Goal: Information Seeking & Learning: Learn about a topic

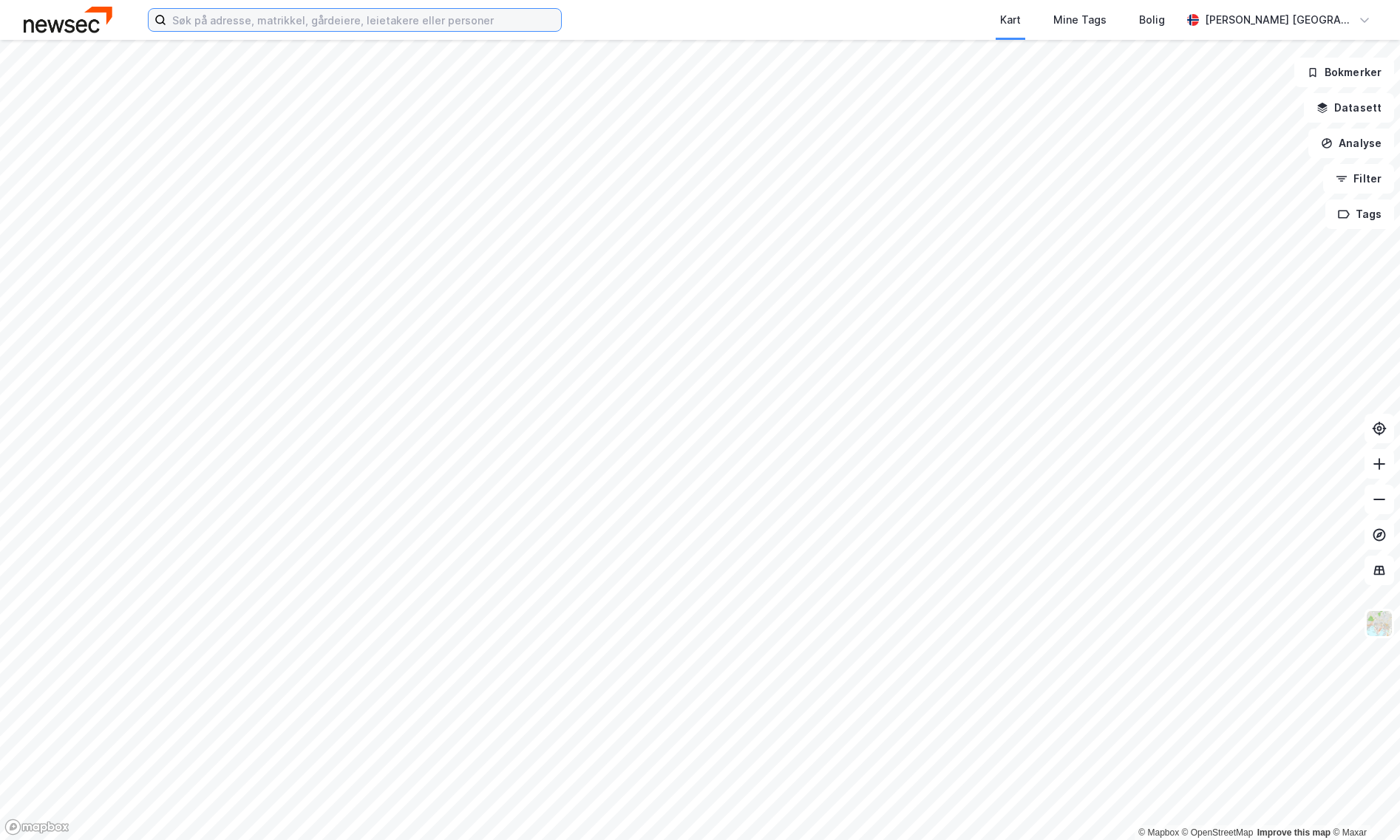
click at [311, 25] on input at bounding box center [363, 20] width 395 height 22
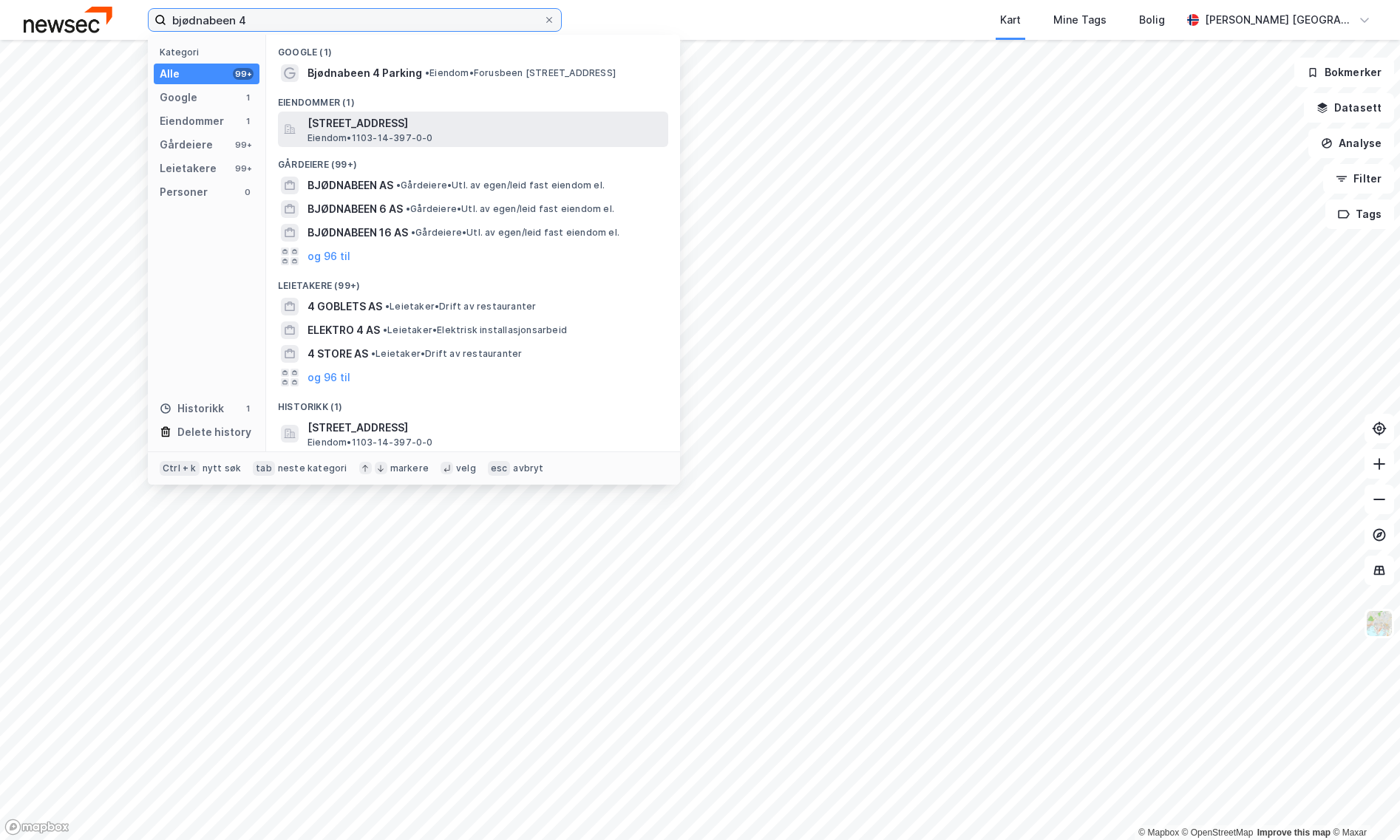
type input "bjødnabeen 4"
click at [390, 125] on span "[STREET_ADDRESS]" at bounding box center [485, 123] width 355 height 18
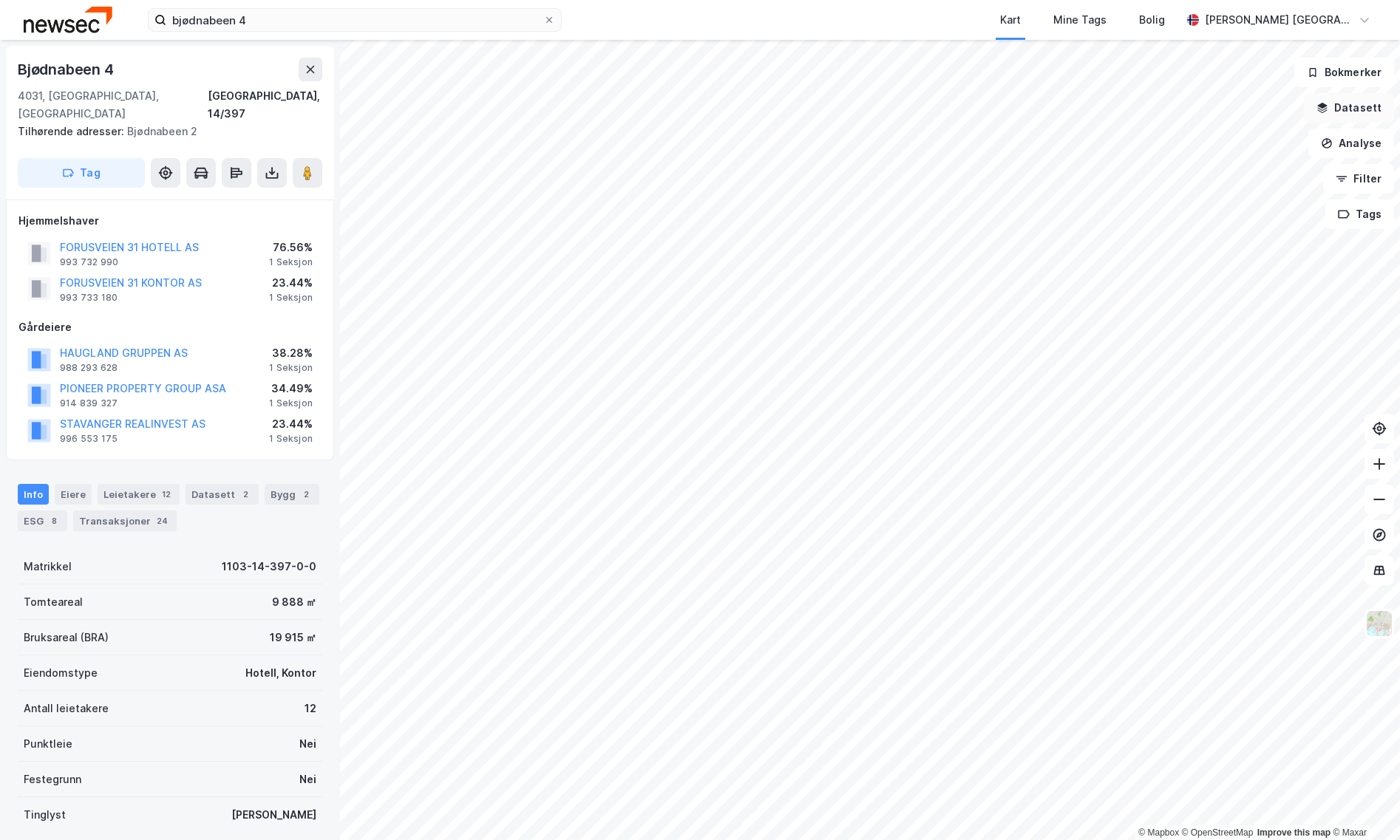
click at [1371, 107] on button "Datasett" at bounding box center [1348, 108] width 90 height 30
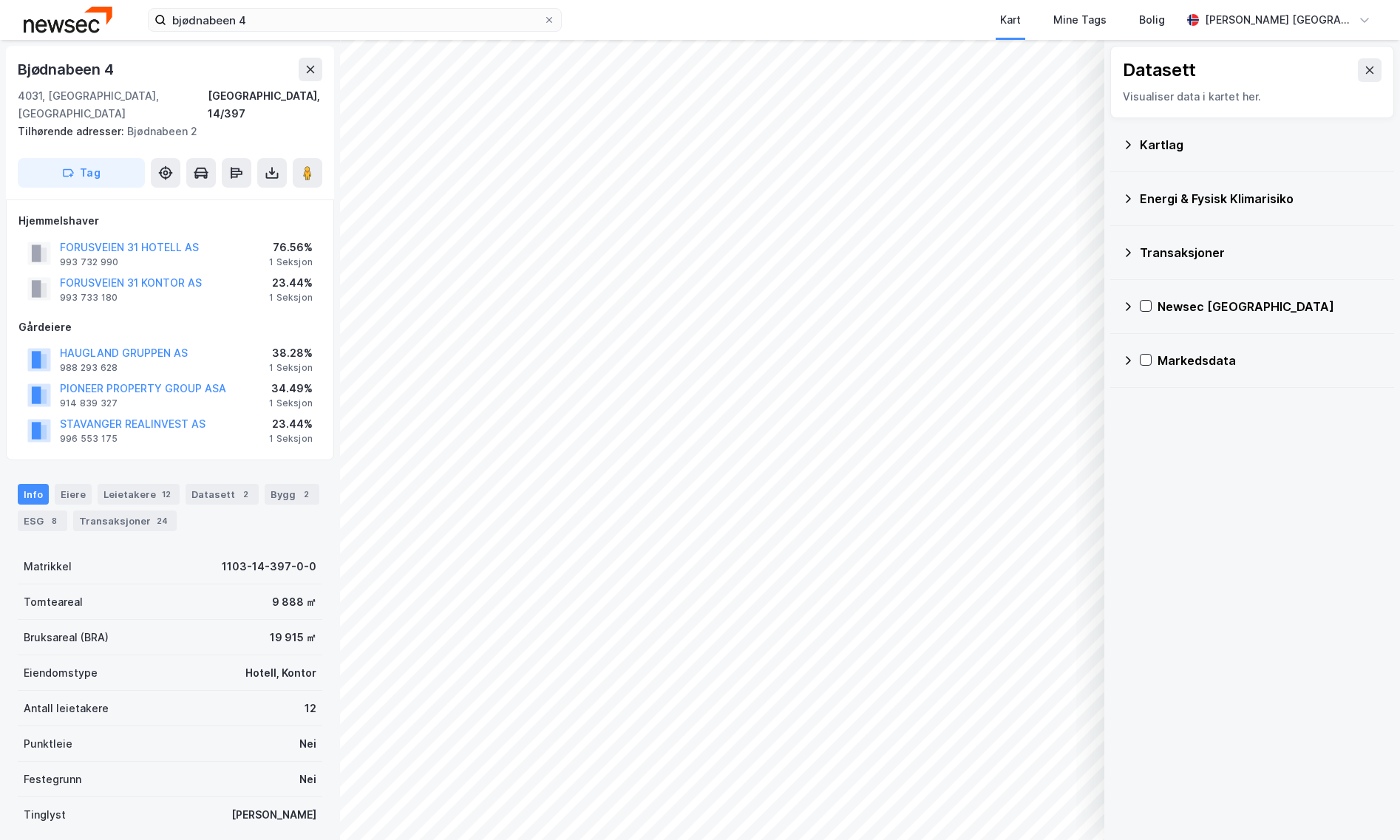
click at [1136, 145] on div "Kartlag" at bounding box center [1251, 144] width 260 height 35
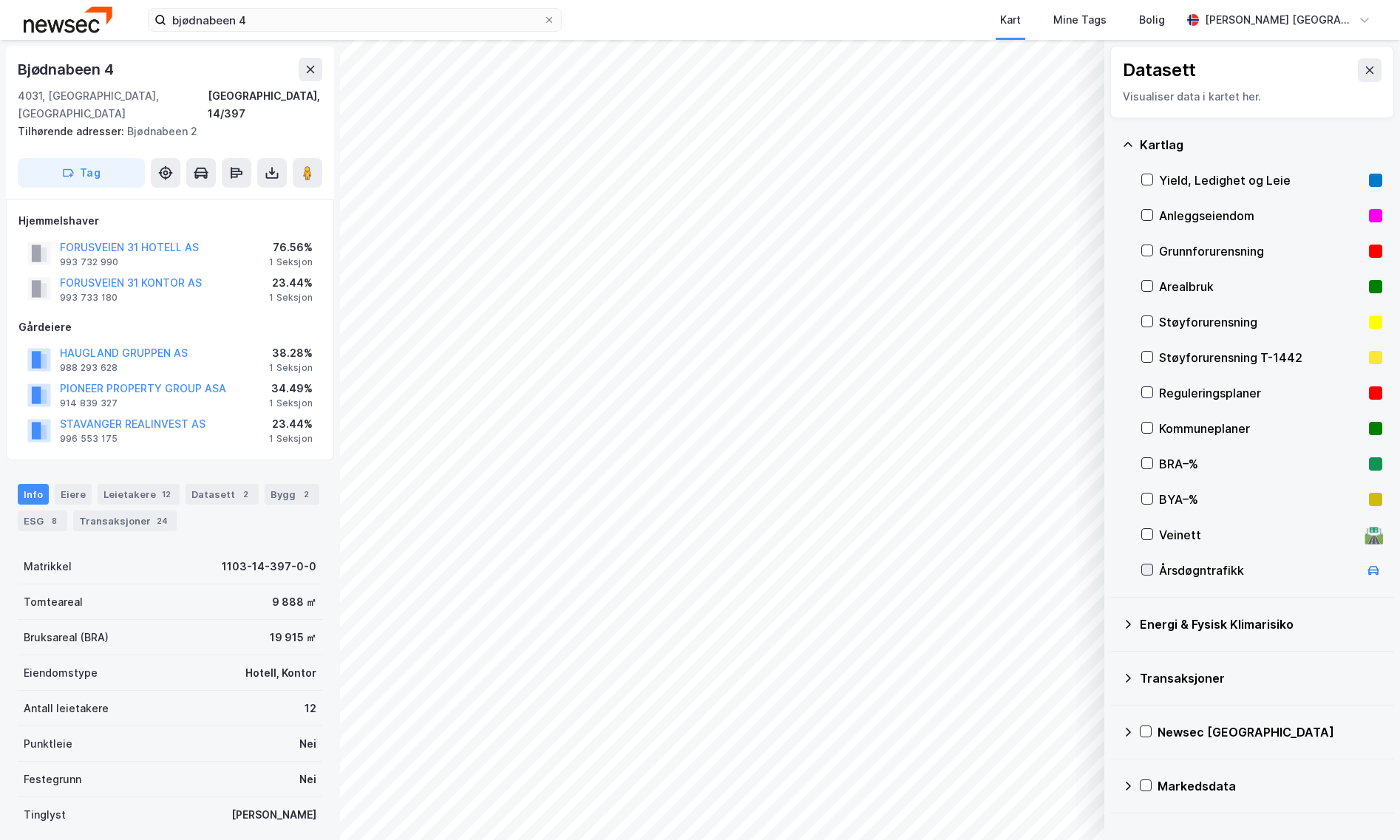
click at [1149, 568] on icon at bounding box center [1146, 569] width 10 height 10
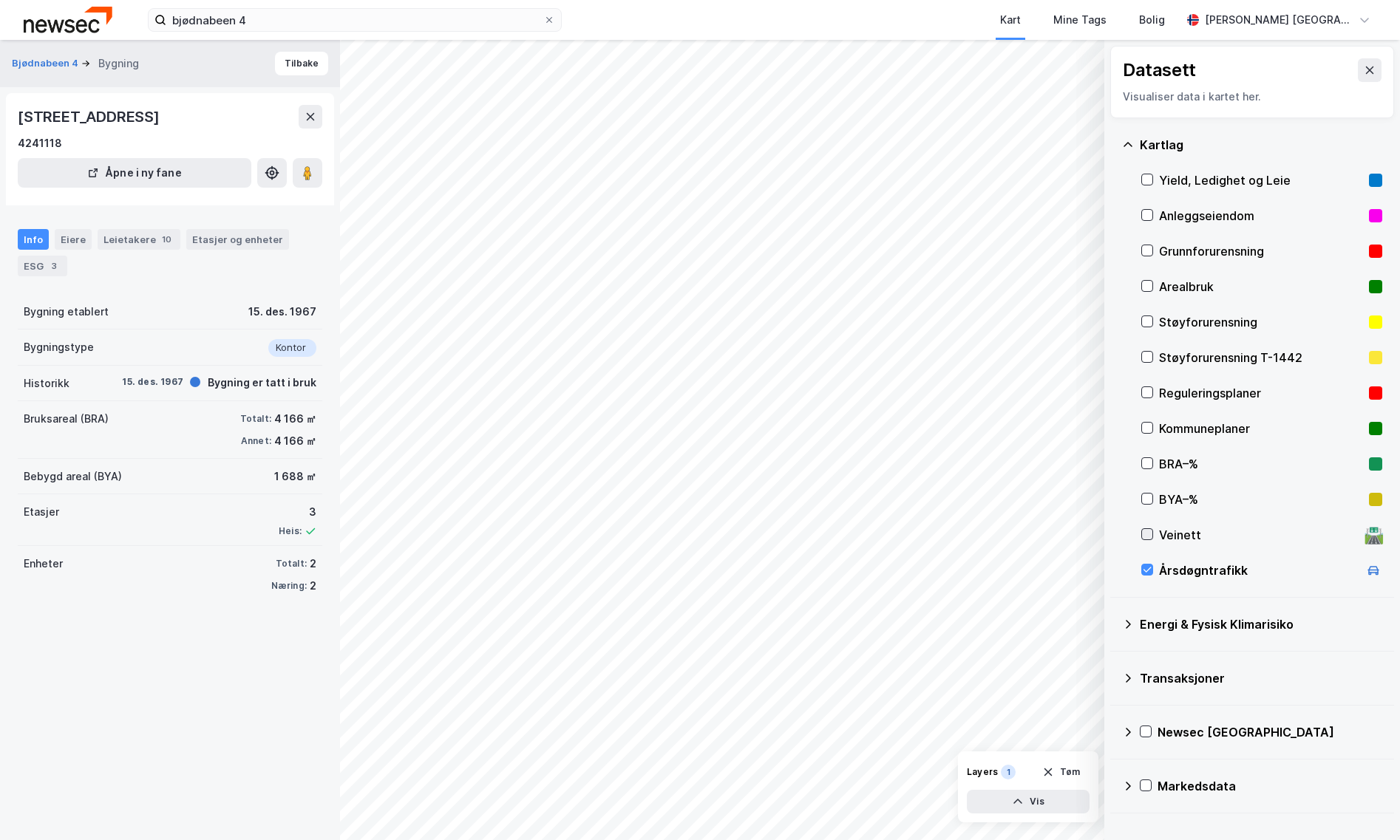
click at [1150, 528] on div at bounding box center [1147, 533] width 12 height 12
click at [1149, 532] on icon at bounding box center [1146, 533] width 10 height 10
click at [1150, 532] on icon at bounding box center [1146, 533] width 10 height 10
click at [1209, 563] on div "Årsdøgntrafikk" at bounding box center [1258, 571] width 200 height 18
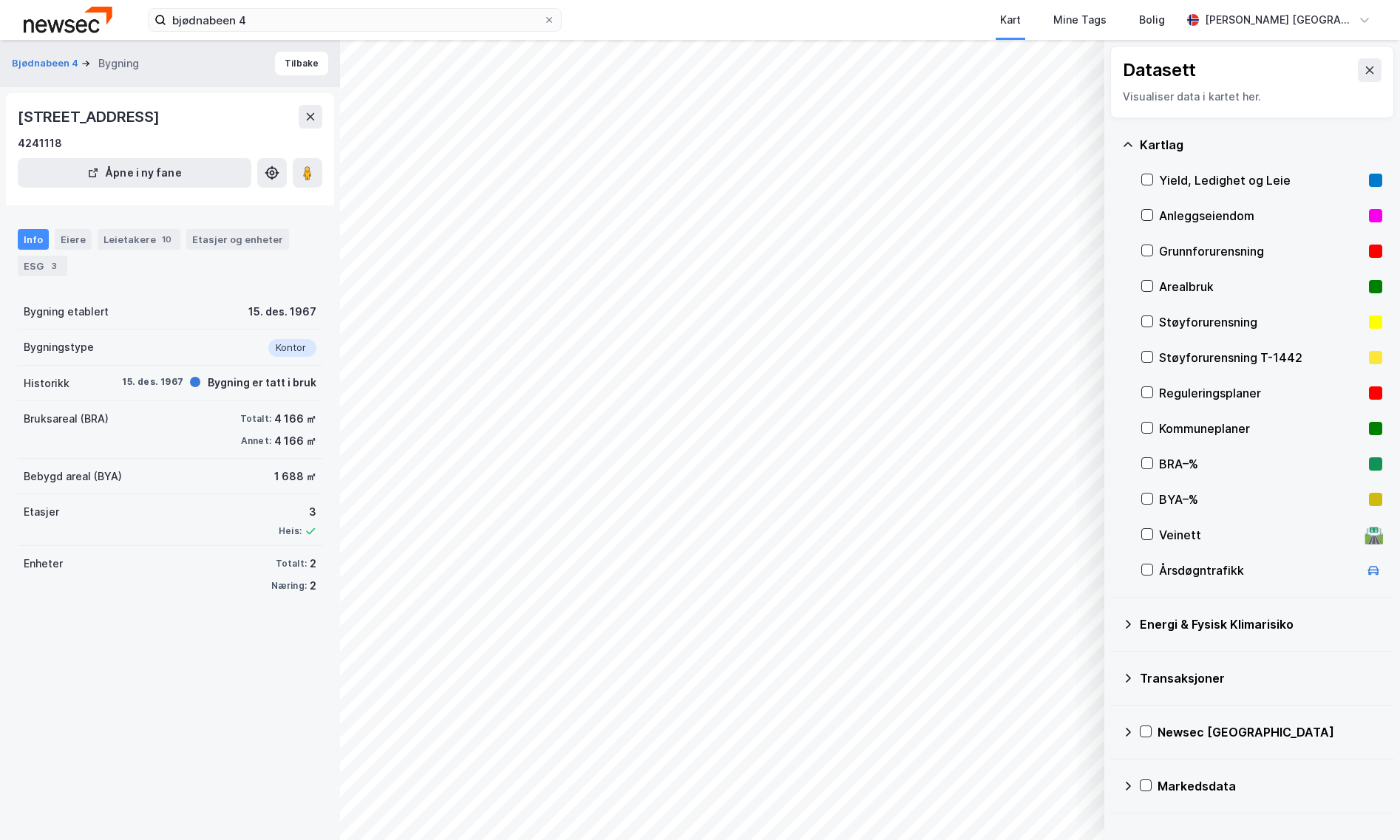
click at [1209, 567] on div "Årsdøgntrafikk" at bounding box center [1258, 571] width 200 height 18
click at [1030, 805] on button "Vis" at bounding box center [1027, 802] width 122 height 24
click at [938, 771] on div "Årsdøgntrafikk" at bounding box center [942, 775] width 71 height 12
click at [1028, 761] on button at bounding box center [1022, 769] width 24 height 24
click at [1082, 776] on button at bounding box center [1074, 769] width 24 height 24
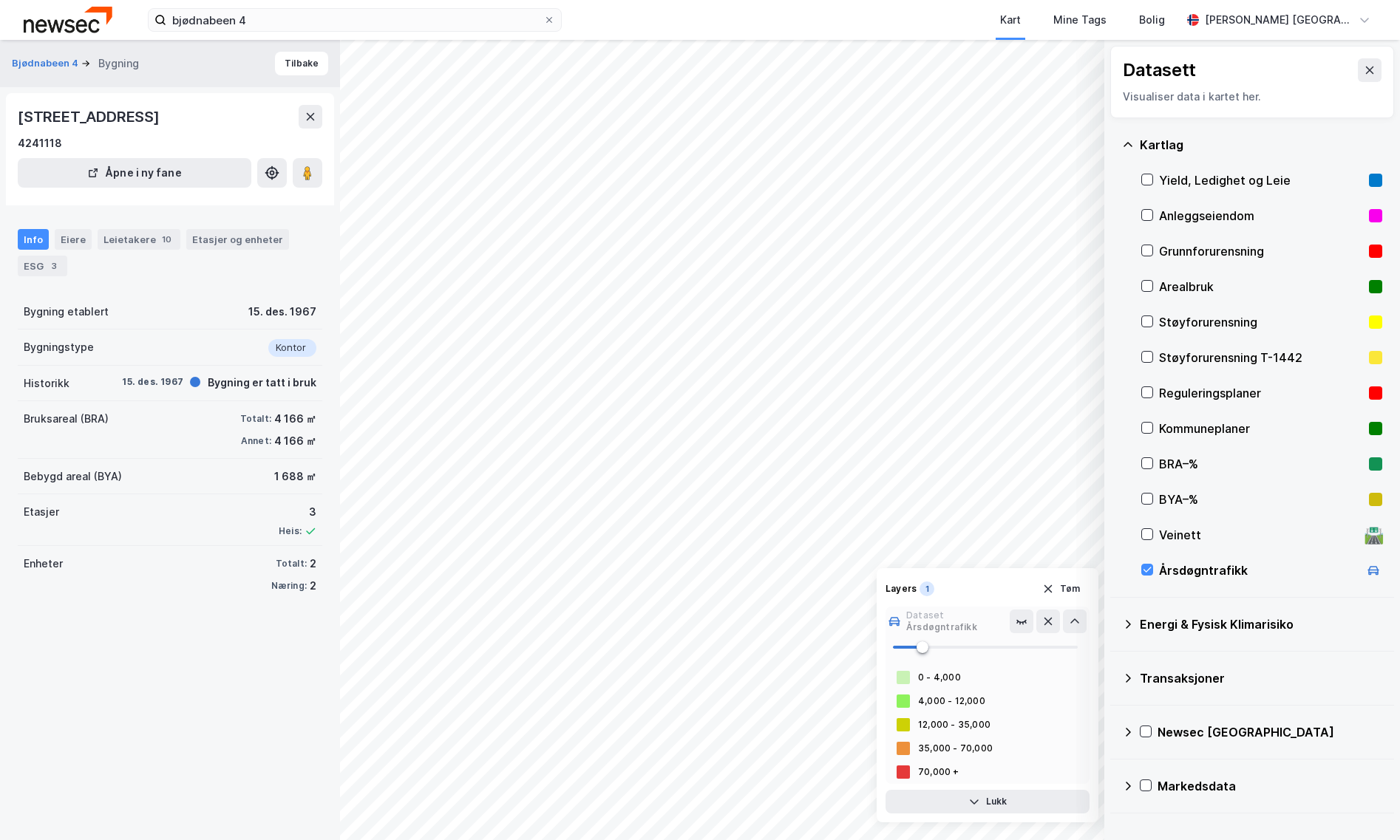
click at [955, 645] on span at bounding box center [985, 647] width 185 height 22
type input "66"
drag, startPoint x: 959, startPoint y: 640, endPoint x: 1014, endPoint y: 647, distance: 55.4
click at [1014, 647] on span at bounding box center [1014, 647] width 12 height 12
click at [1051, 625] on icon at bounding box center [1048, 621] width 8 height 8
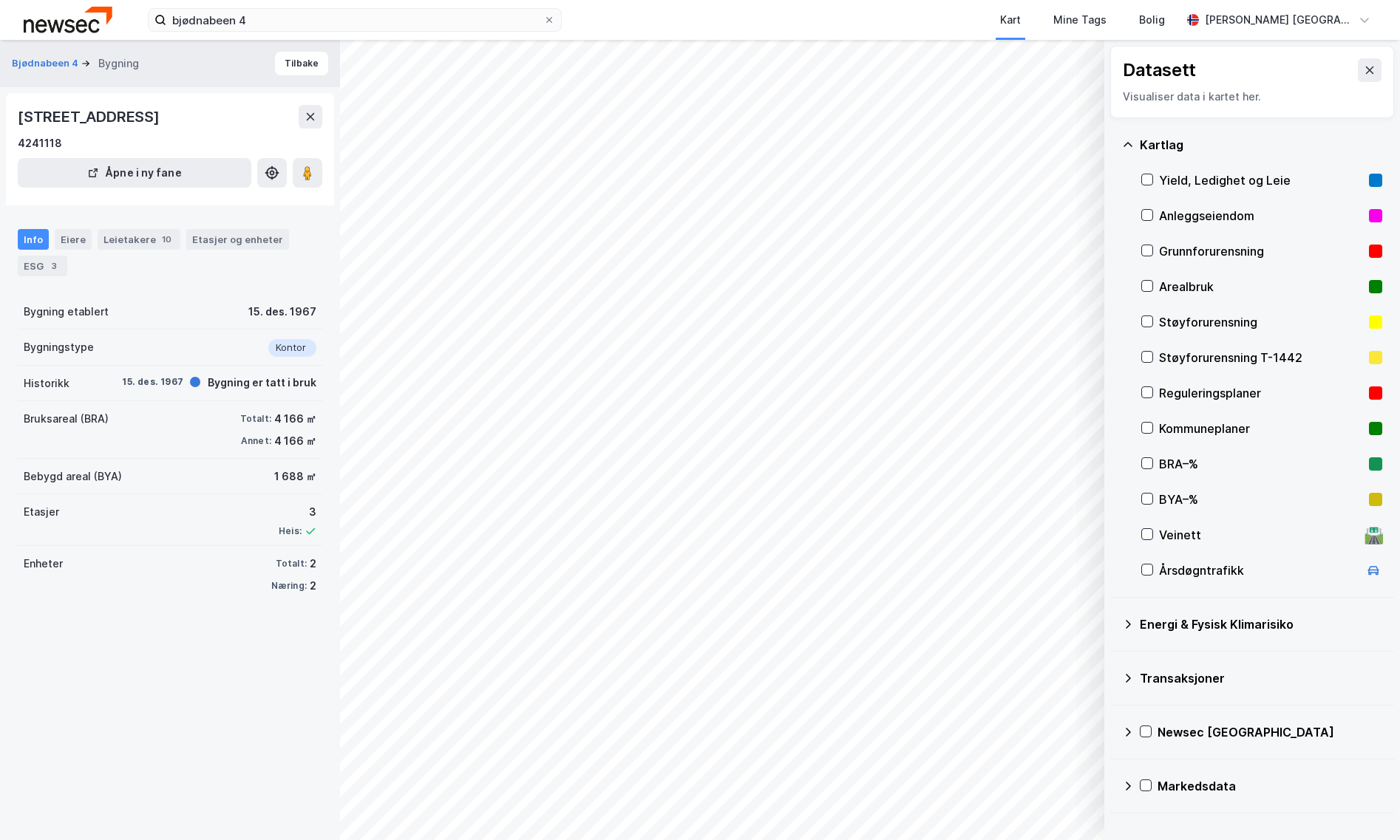
click at [1183, 571] on div "Årsdøgntrafikk" at bounding box center [1258, 571] width 200 height 18
click at [984, 765] on div "Layers 1" at bounding box center [991, 772] width 49 height 15
click at [1006, 783] on div "Layers 1 [PERSON_NAME]" at bounding box center [1027, 772] width 122 height 24
click at [1006, 773] on div "1" at bounding box center [1008, 772] width 15 height 15
click at [1021, 806] on icon "button" at bounding box center [1017, 801] width 12 height 12
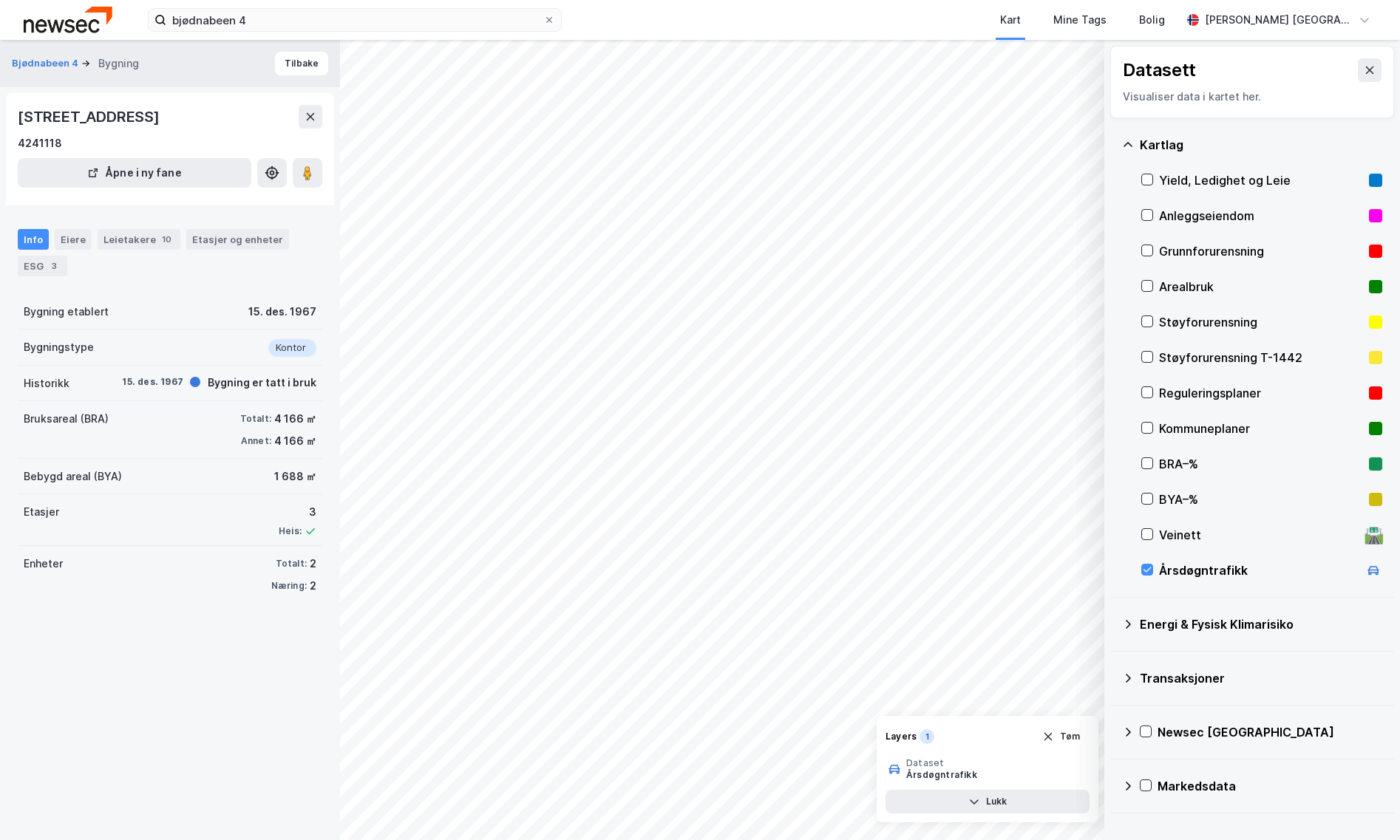
click at [957, 771] on div "Årsdøgntrafikk" at bounding box center [942, 775] width 71 height 12
click at [1022, 767] on icon at bounding box center [1021, 768] width 12 height 12
click at [1077, 771] on icon at bounding box center [1074, 768] width 12 height 12
click at [945, 778] on div "70,000 +" at bounding box center [987, 772] width 204 height 24
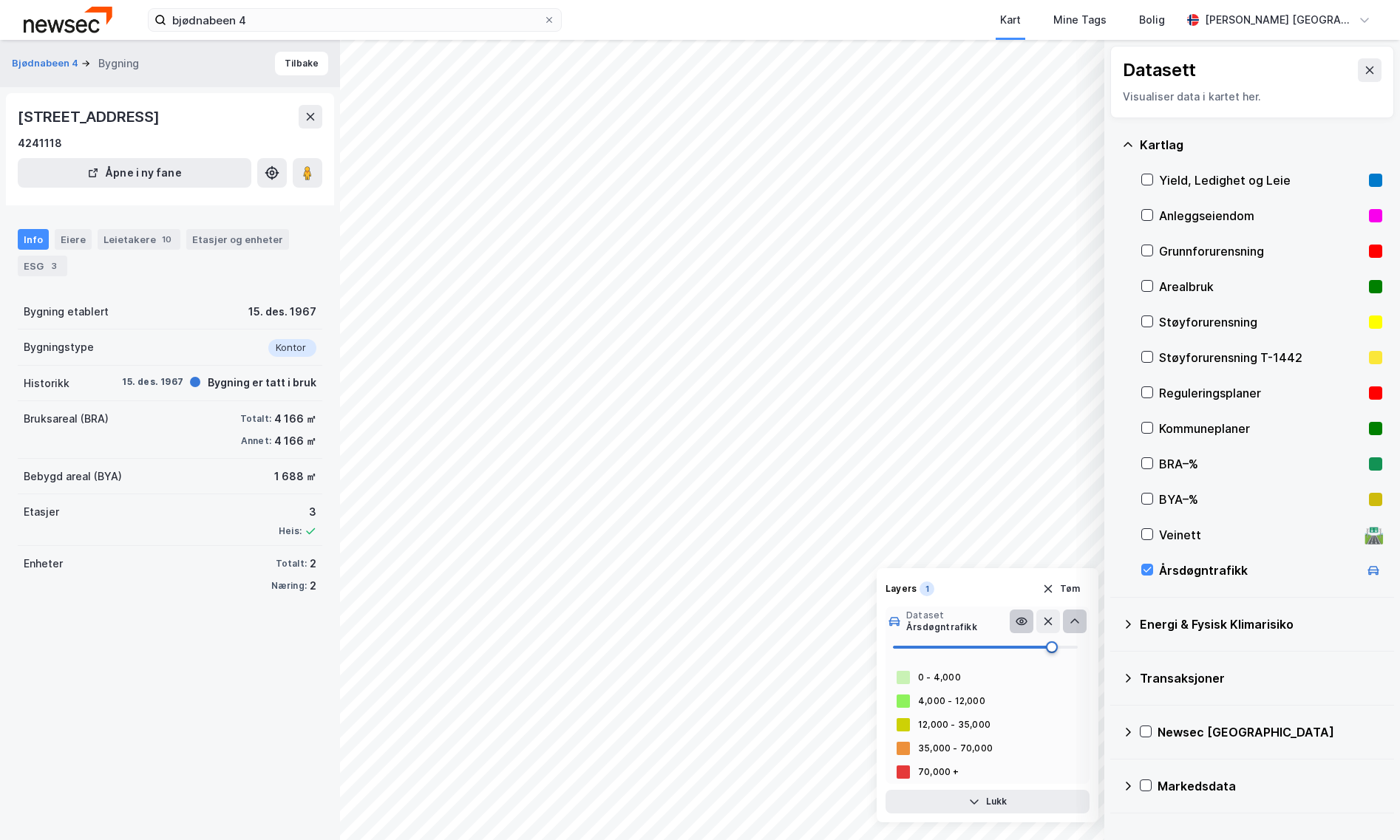
type input "96"
drag, startPoint x: 1052, startPoint y: 648, endPoint x: 1070, endPoint y: 649, distance: 18.0
click at [1070, 649] on span at bounding box center [985, 647] width 185 height 22
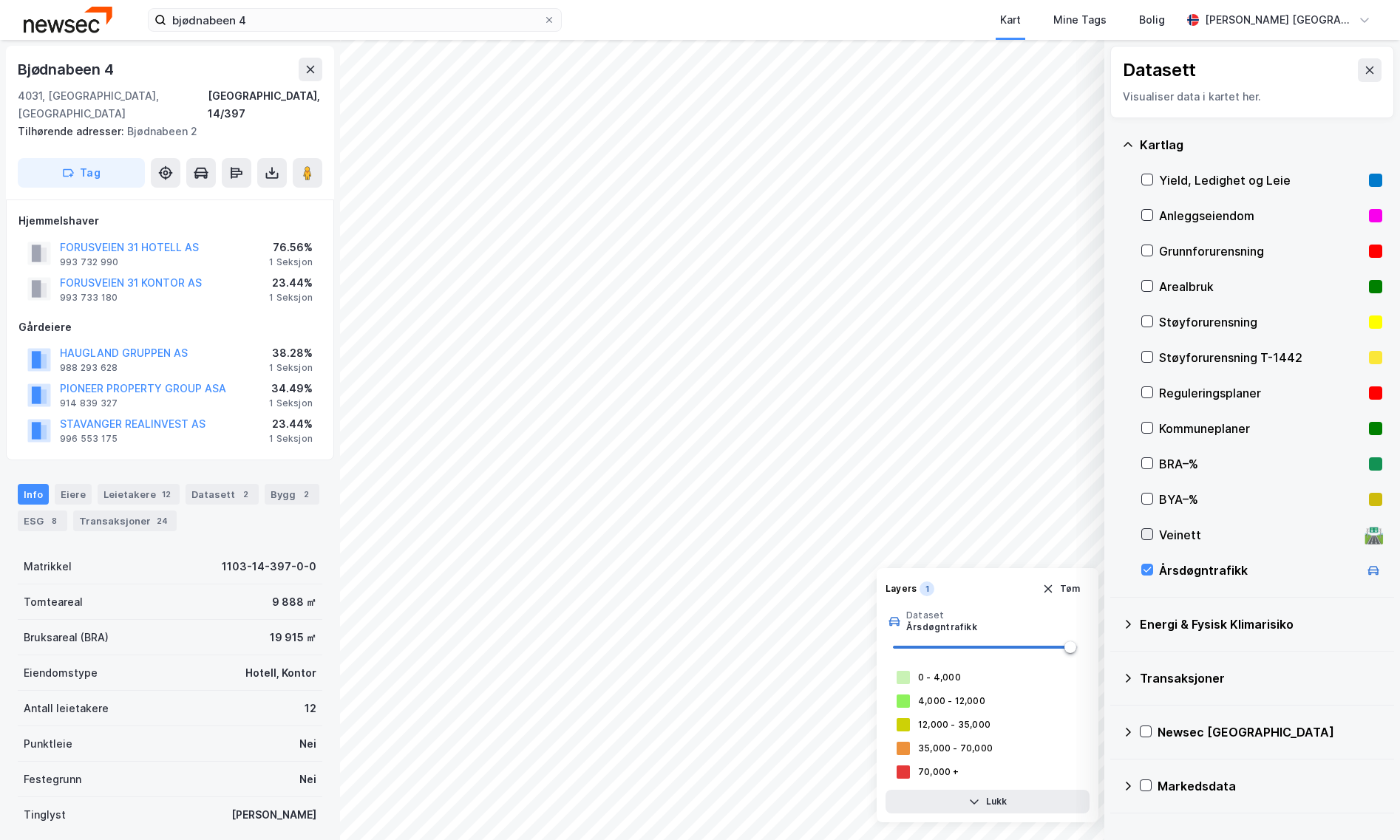
click at [1149, 536] on icon at bounding box center [1146, 533] width 10 height 10
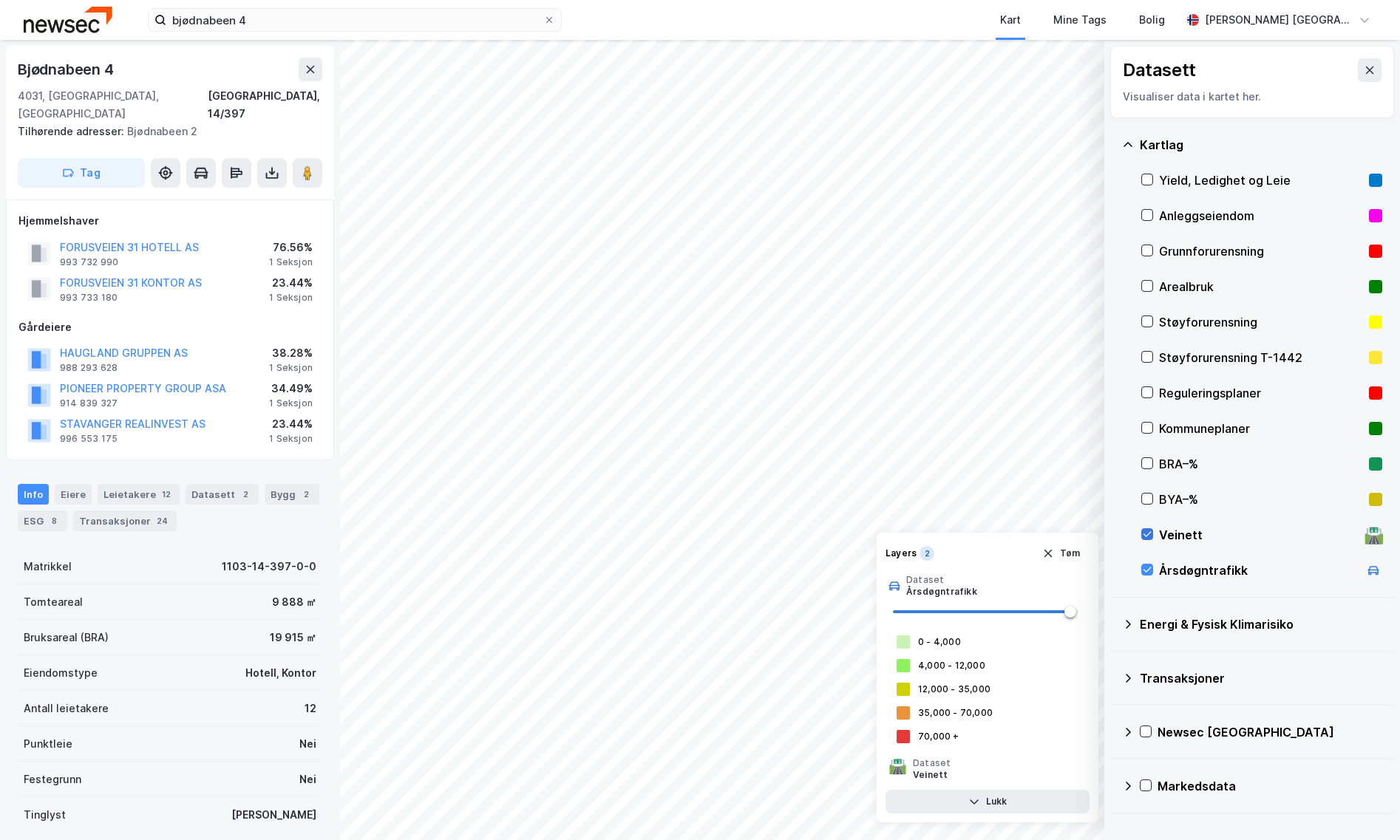
click at [1149, 536] on icon at bounding box center [1146, 533] width 10 height 10
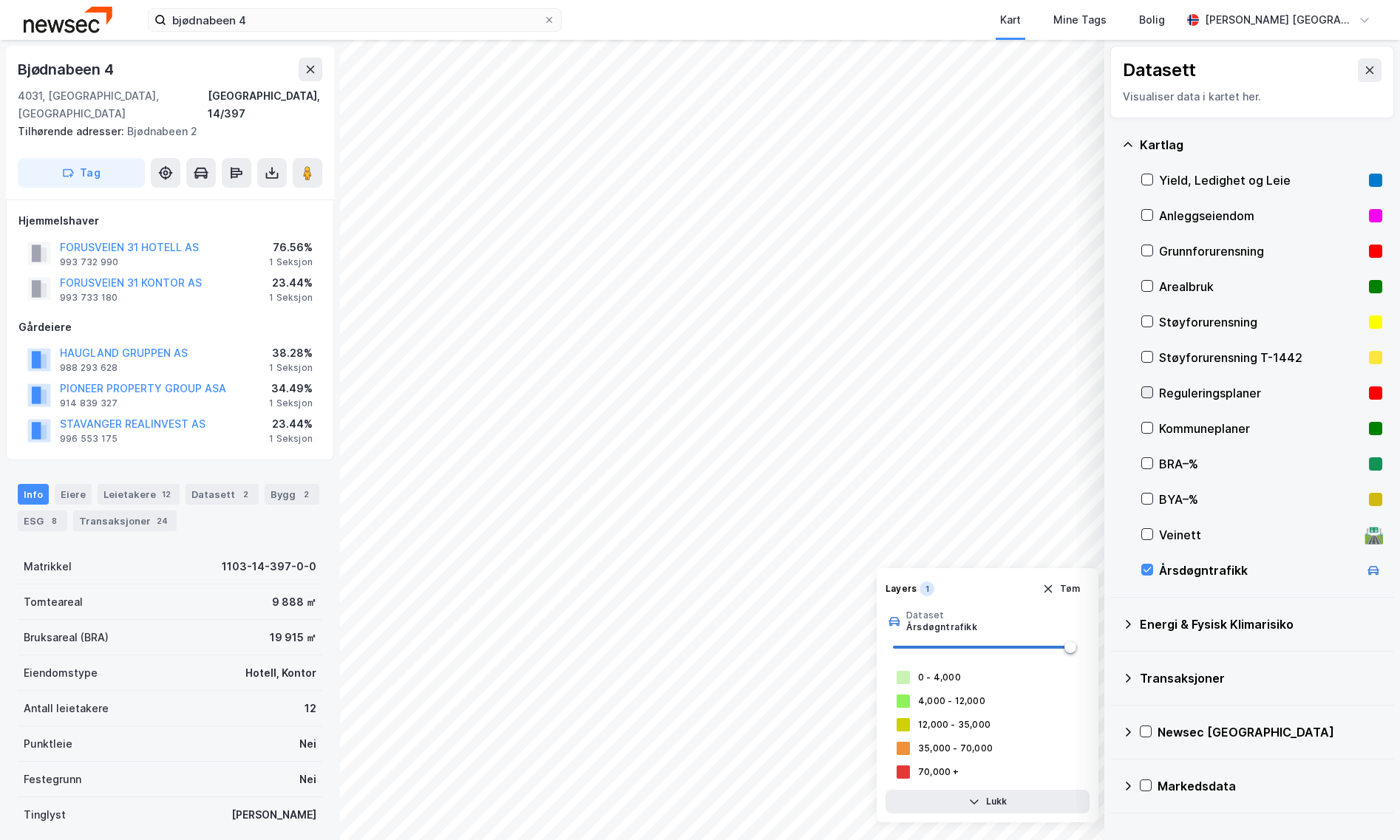
click at [1143, 392] on icon at bounding box center [1146, 392] width 10 height 10
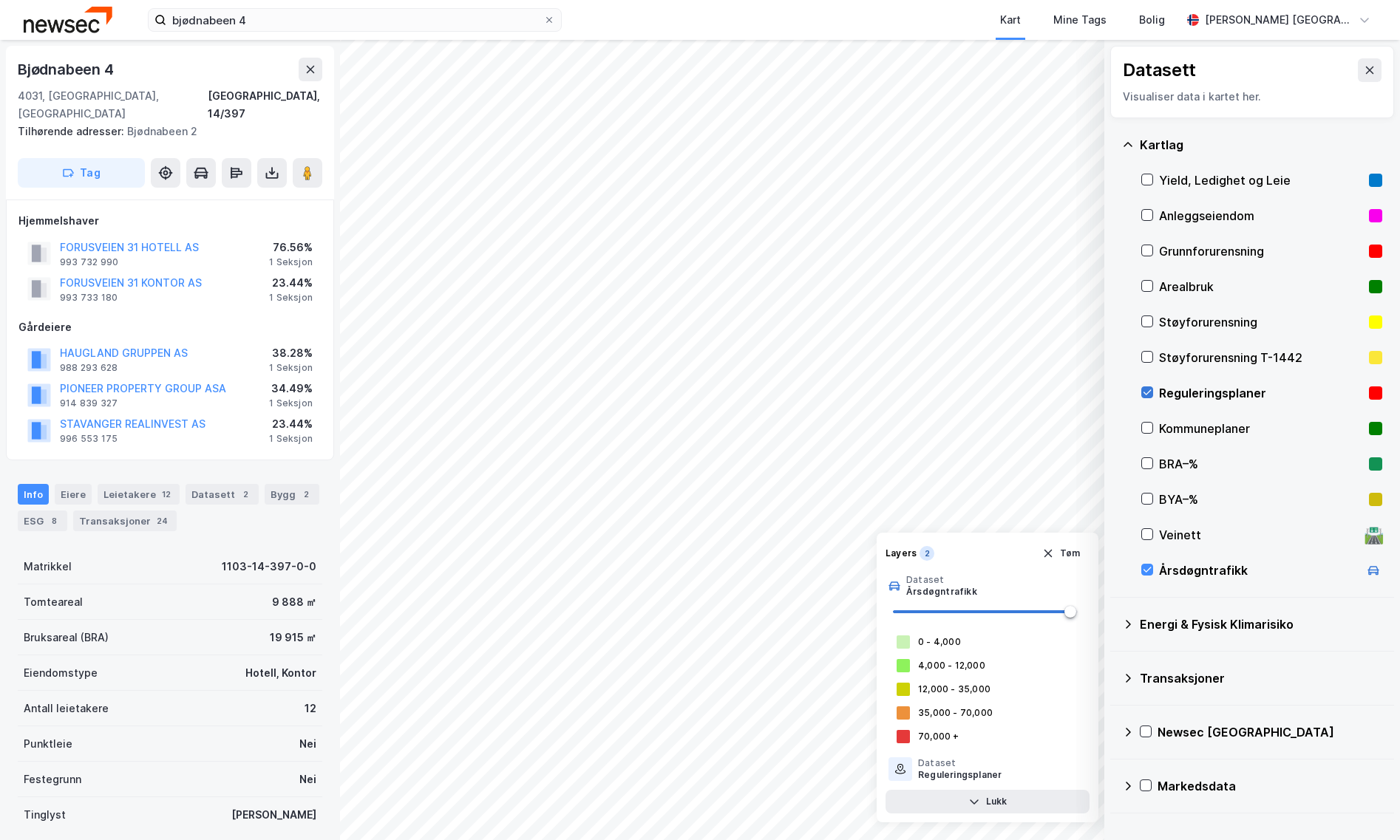
click at [1143, 392] on icon at bounding box center [1146, 392] width 10 height 10
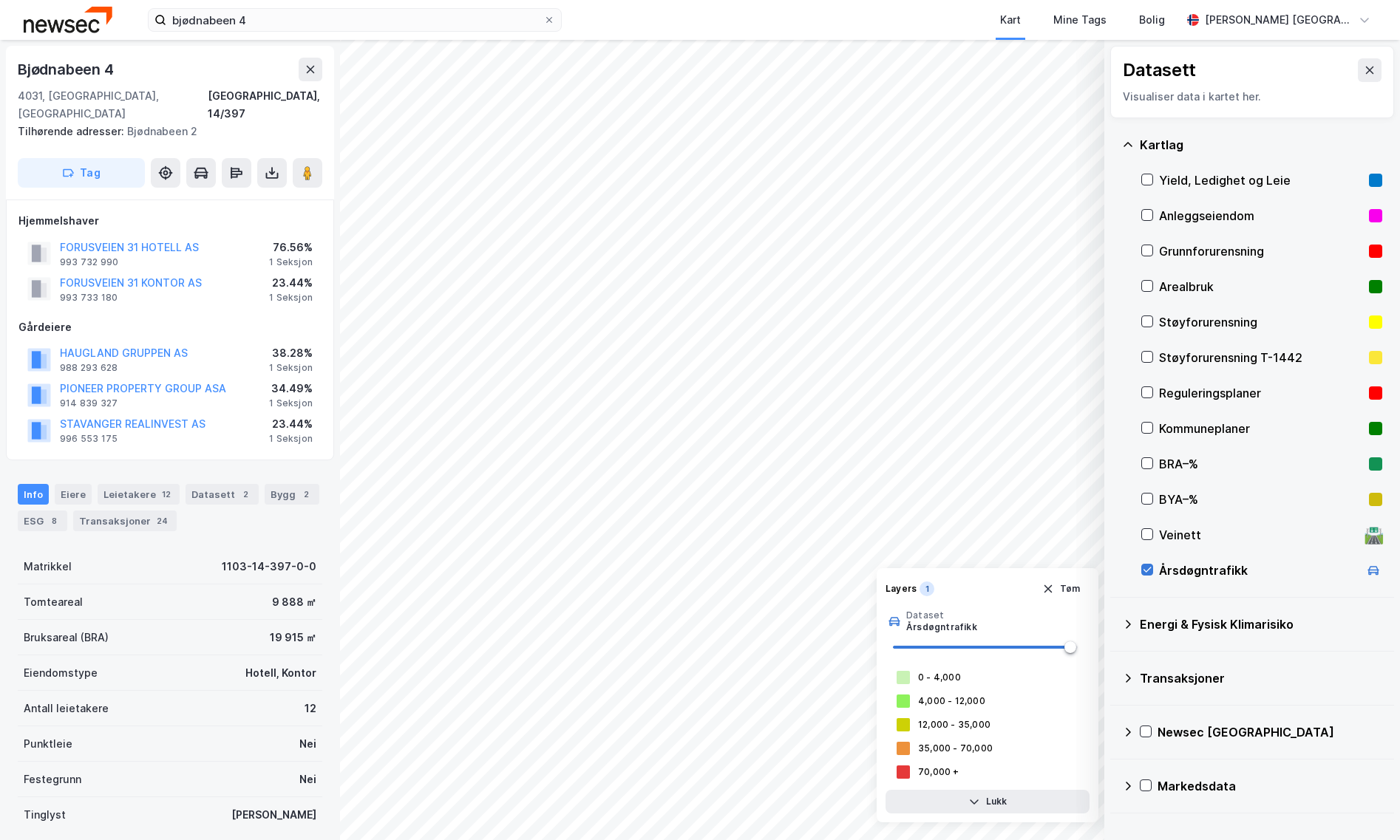
click at [1147, 571] on icon at bounding box center [1146, 569] width 10 height 10
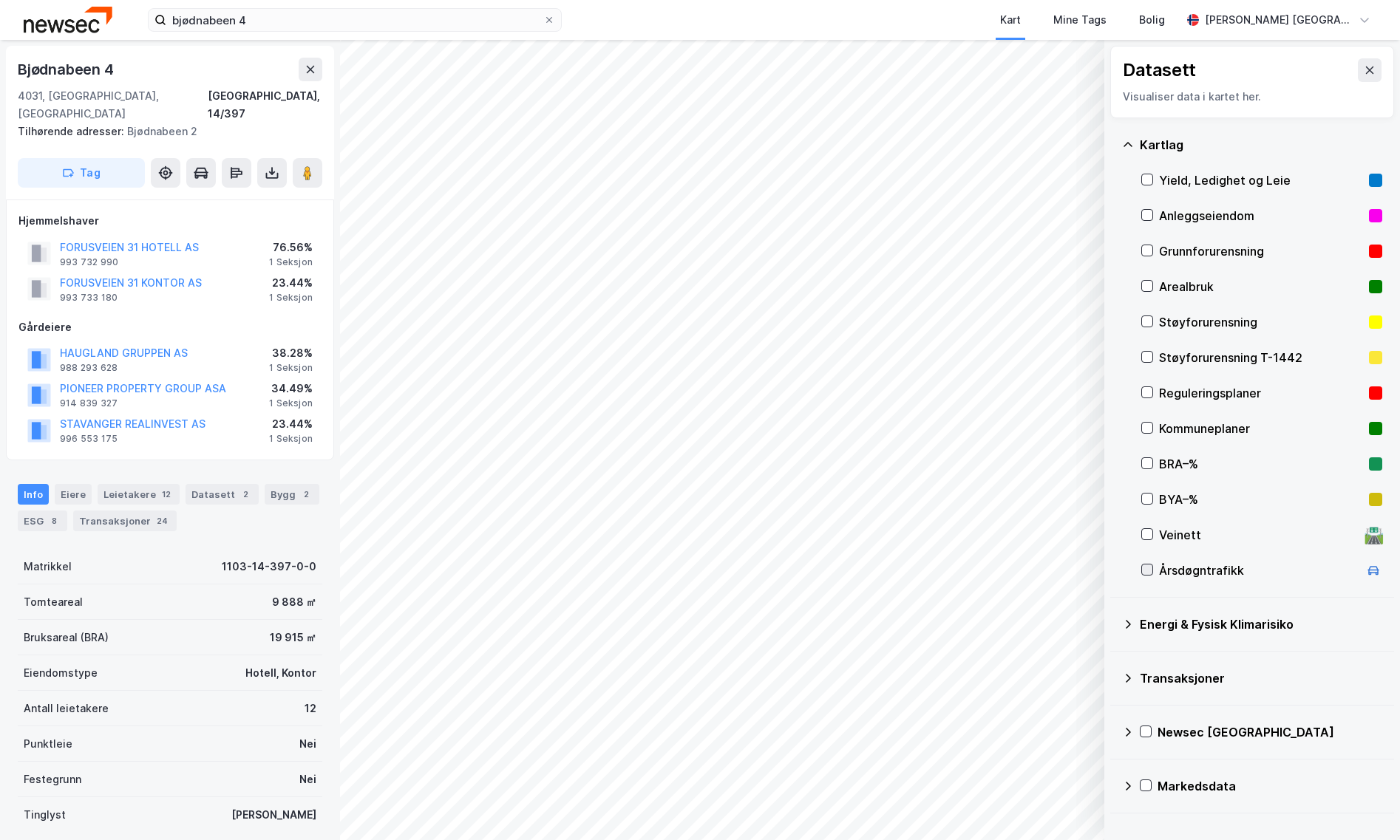
click at [1147, 571] on icon at bounding box center [1146, 569] width 10 height 10
click at [1143, 570] on icon at bounding box center [1146, 569] width 10 height 10
click at [1148, 571] on icon at bounding box center [1146, 569] width 10 height 10
click at [1145, 572] on icon at bounding box center [1146, 569] width 10 height 10
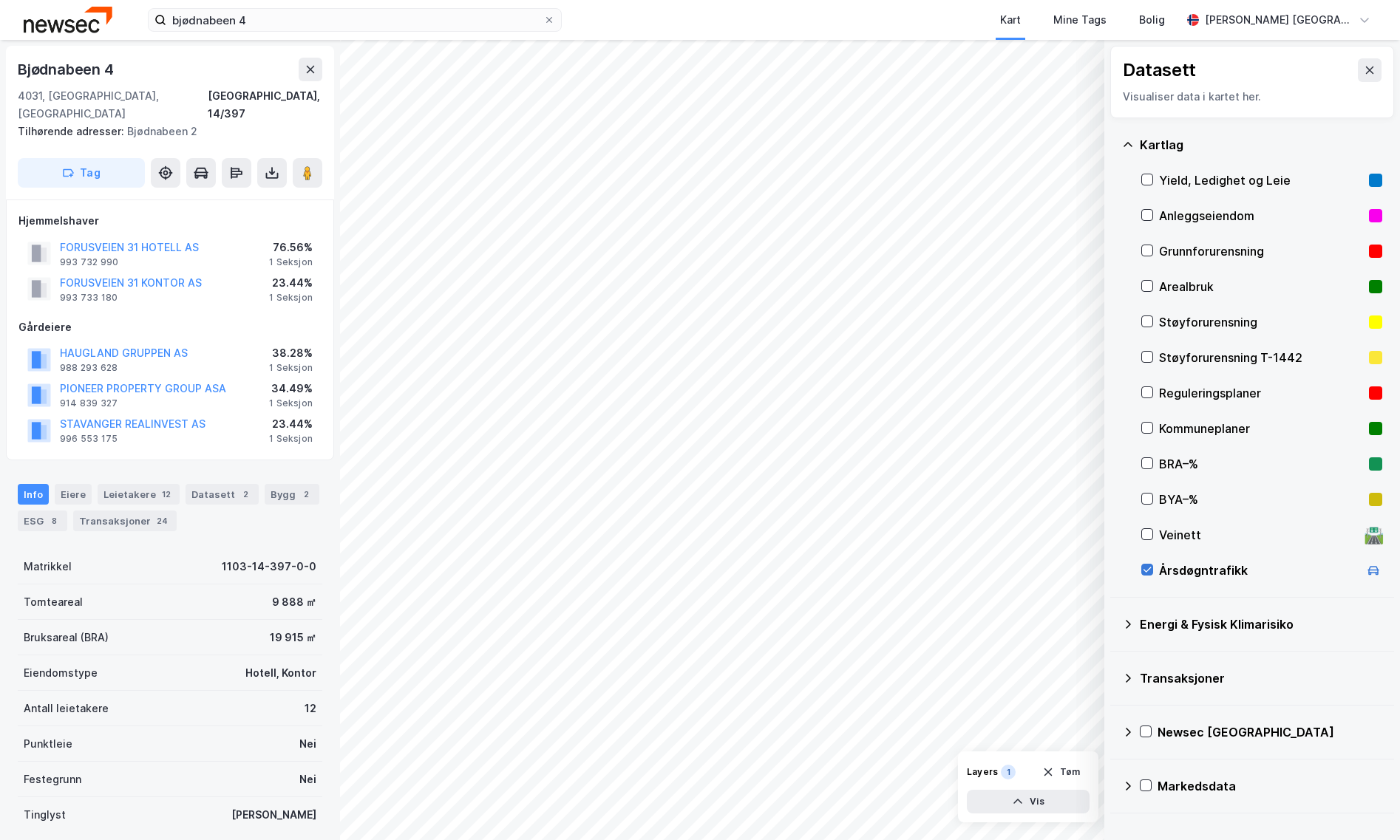
click at [1145, 572] on icon at bounding box center [1146, 569] width 10 height 10
click at [1116, 635] on div "Energi & Fysisk Klimarisiko" at bounding box center [1251, 624] width 284 height 54
click at [1132, 623] on icon at bounding box center [1127, 624] width 12 height 12
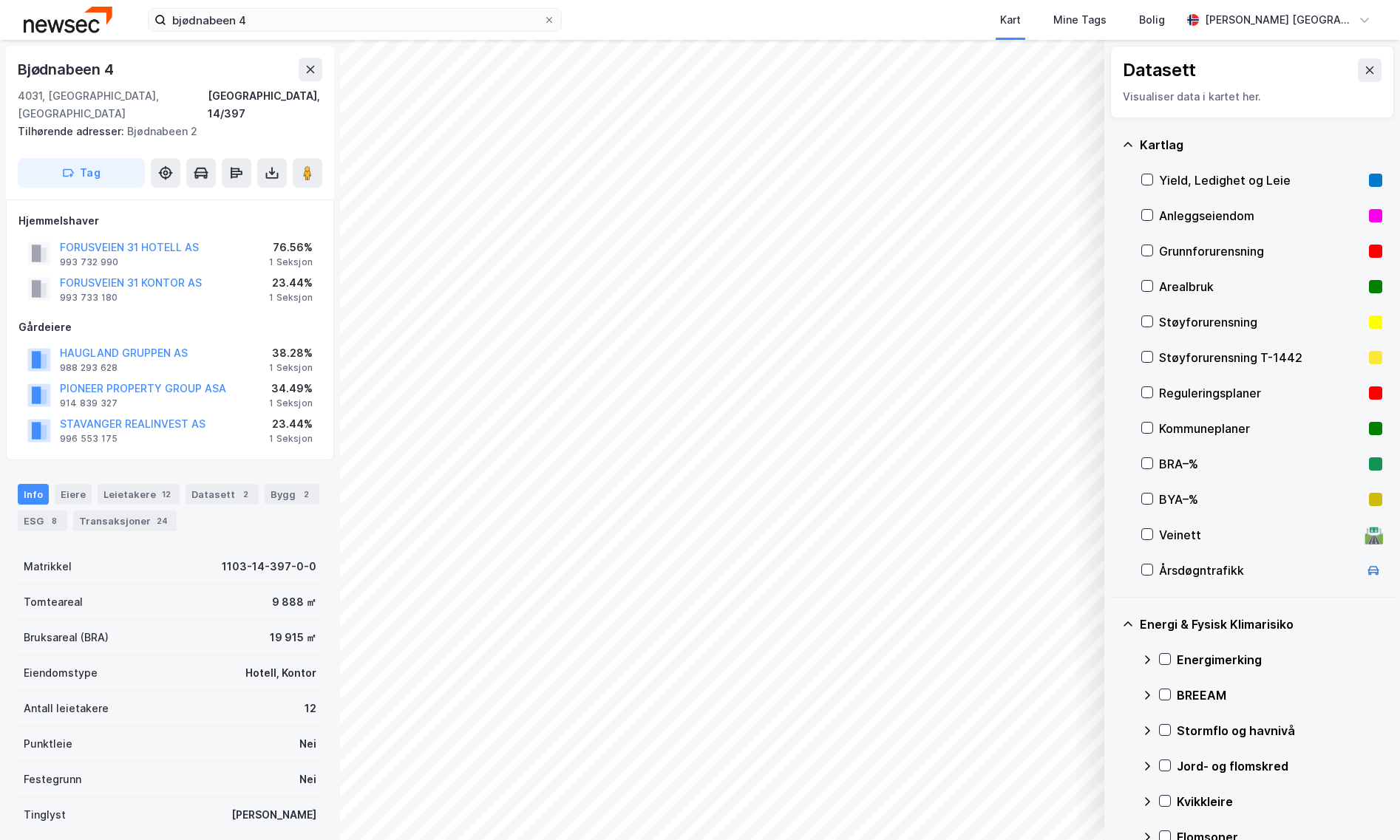
click at [1132, 623] on icon at bounding box center [1127, 624] width 12 height 12
click at [1131, 651] on div "Transaksjoner" at bounding box center [1251, 678] width 284 height 54
click at [1128, 672] on icon at bounding box center [1127, 678] width 12 height 12
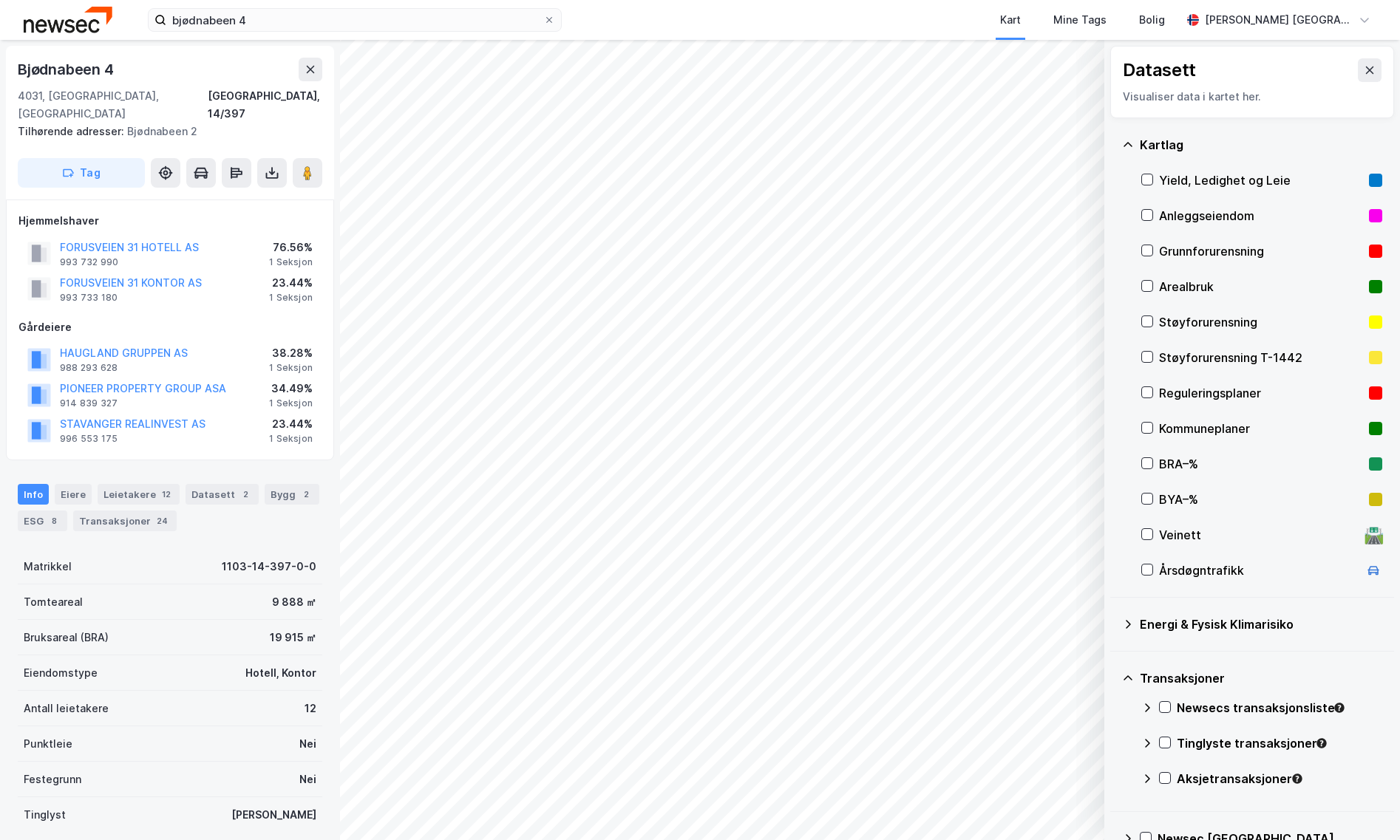
click at [1128, 672] on icon at bounding box center [1127, 678] width 12 height 12
